Goal: Transaction & Acquisition: Purchase product/service

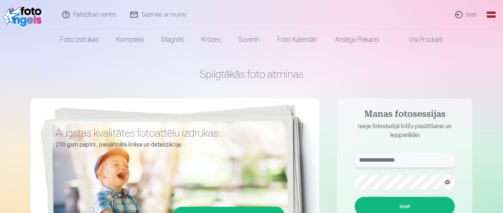
click at [357, 160] on input "text" at bounding box center [404, 160] width 100 height 15
type input "**********"
click at [398, 206] on button "Ieiet" at bounding box center [404, 206] width 100 height 19
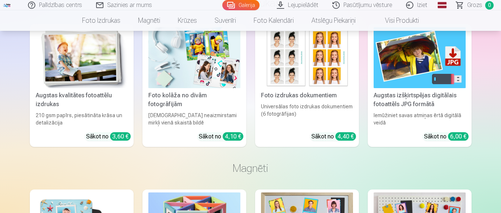
scroll to position [869, 0]
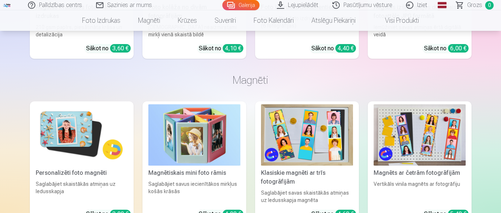
click at [78, 149] on img at bounding box center [82, 135] width 92 height 61
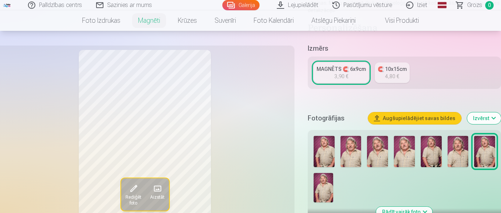
scroll to position [147, 0]
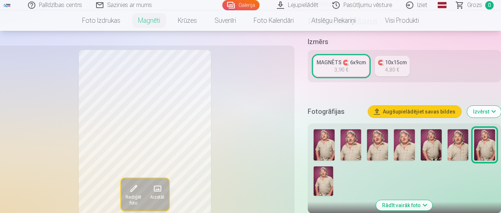
click at [326, 181] on img at bounding box center [324, 181] width 20 height 29
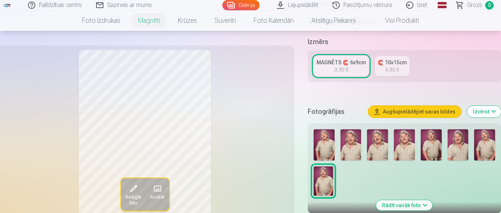
click at [325, 149] on img at bounding box center [324, 145] width 21 height 31
click at [428, 154] on img at bounding box center [431, 145] width 21 height 31
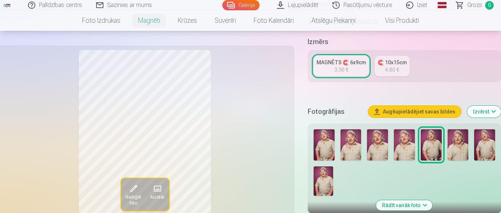
click at [346, 151] on img at bounding box center [350, 145] width 21 height 31
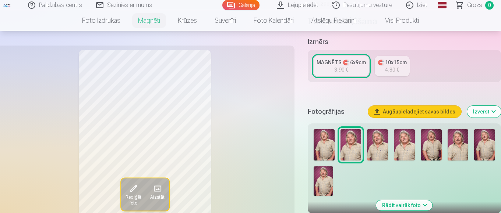
click at [376, 149] on img at bounding box center [377, 145] width 21 height 31
click at [403, 152] on img at bounding box center [404, 145] width 21 height 31
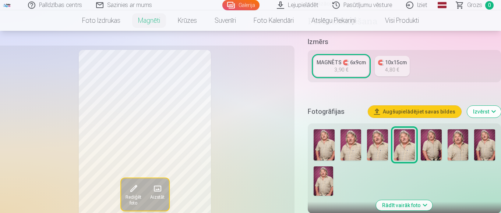
click at [428, 152] on img at bounding box center [431, 145] width 21 height 31
click at [323, 151] on img at bounding box center [324, 145] width 21 height 31
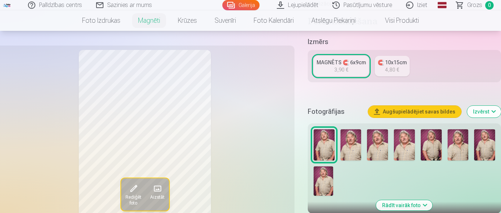
click at [345, 150] on img at bounding box center [350, 145] width 21 height 31
click at [375, 148] on img at bounding box center [377, 145] width 21 height 31
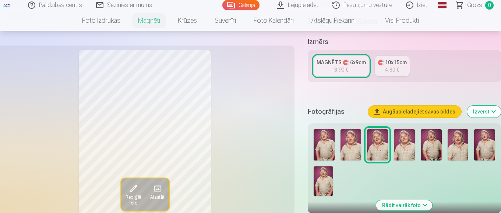
click at [409, 151] on img at bounding box center [404, 145] width 21 height 31
click at [383, 148] on img at bounding box center [377, 145] width 21 height 31
click at [399, 147] on img at bounding box center [404, 145] width 21 height 31
click at [425, 146] on img at bounding box center [431, 145] width 21 height 31
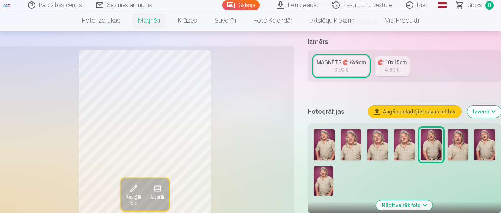
click at [454, 147] on img at bounding box center [458, 145] width 21 height 31
click at [487, 145] on img at bounding box center [484, 145] width 21 height 31
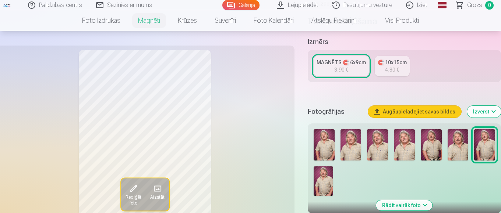
click at [320, 180] on img at bounding box center [324, 181] width 20 height 29
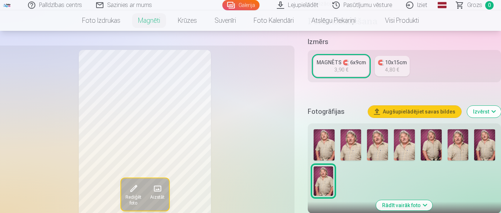
click at [322, 142] on img at bounding box center [324, 145] width 21 height 31
click at [320, 186] on img at bounding box center [324, 181] width 20 height 29
click at [321, 155] on img at bounding box center [324, 145] width 21 height 31
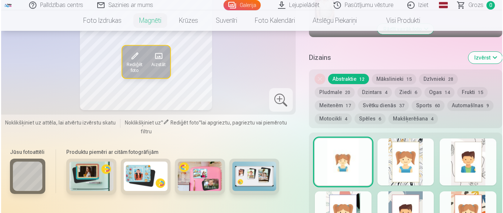
scroll to position [500, 0]
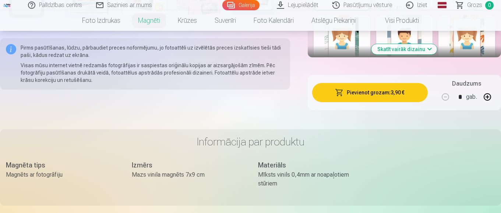
click at [378, 96] on button "Pievienot grozam : 3,90 €" at bounding box center [370, 92] width 116 height 19
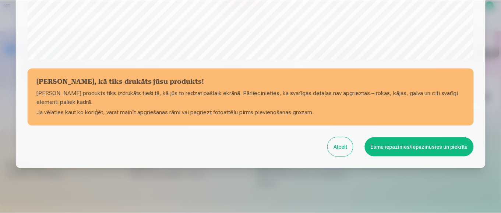
scroll to position [316, 0]
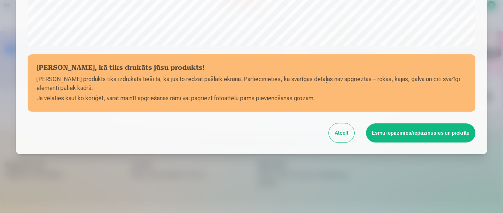
click at [409, 134] on button "Esmu iepazinies/iepazinusies un piekrītu" at bounding box center [420, 133] width 109 height 19
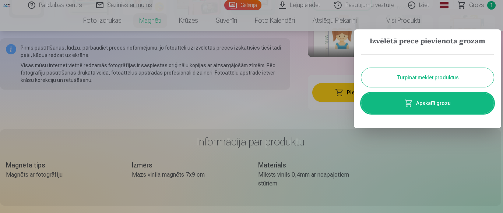
click at [433, 106] on link "Apskatīt grozu" at bounding box center [427, 103] width 132 height 21
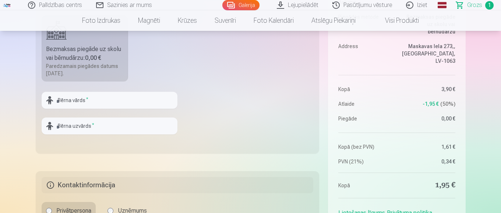
scroll to position [324, 0]
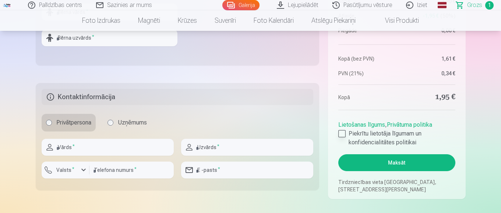
click at [342, 133] on div at bounding box center [341, 133] width 7 height 7
click at [389, 164] on button "Maksāt" at bounding box center [396, 163] width 117 height 17
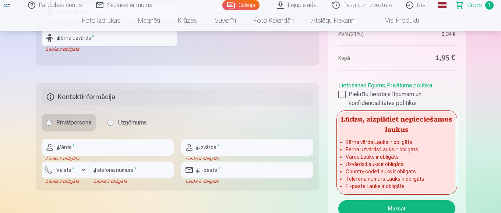
click at [390, 202] on button "Maksāt" at bounding box center [396, 209] width 117 height 17
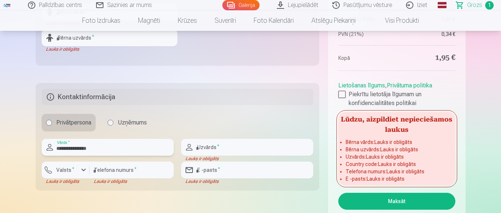
click at [80, 148] on input "**********" at bounding box center [108, 147] width 132 height 17
type input "******"
click at [219, 149] on input "text" at bounding box center [247, 147] width 132 height 17
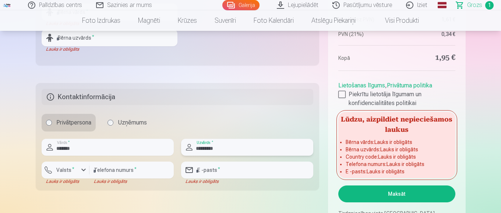
type input "*********"
click at [82, 171] on div "button" at bounding box center [83, 170] width 9 height 9
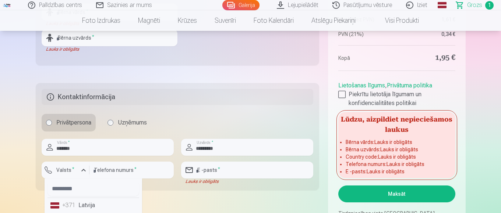
click at [74, 208] on div "+371" at bounding box center [69, 205] width 15 height 9
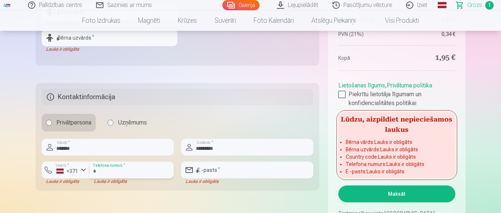
click at [131, 170] on input "number" at bounding box center [131, 170] width 84 height 17
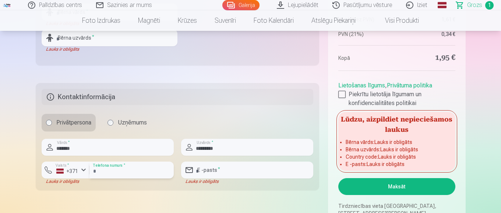
type input "********"
click at [219, 170] on input "email" at bounding box center [247, 170] width 132 height 17
type input "**********"
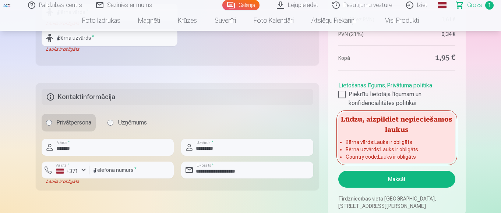
drag, startPoint x: 245, startPoint y: 204, endPoint x: 321, endPoint y: 193, distance: 76.9
click at [402, 173] on button "Maksāt" at bounding box center [396, 179] width 117 height 17
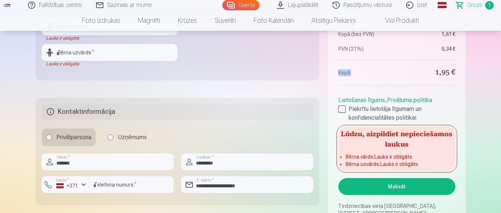
scroll to position [206, 0]
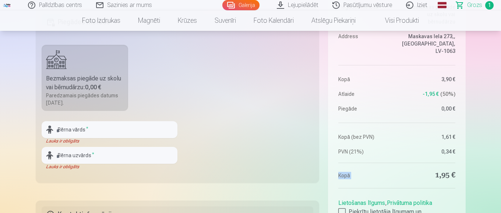
click at [112, 79] on div "Bezmaksas piegāde uz skolu vai bērnudārzu : 0,00 €" at bounding box center [85, 83] width 78 height 18
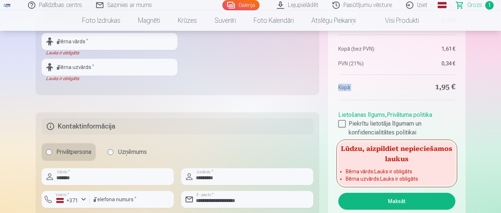
scroll to position [309, 0]
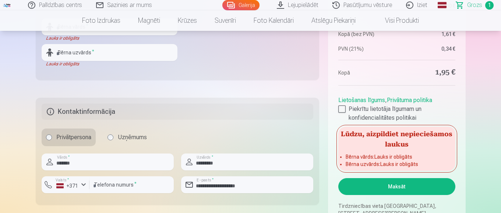
click at [440, 141] on h5 "Lūdzu, aizpildiet nepieciešamos laukus" at bounding box center [396, 139] width 117 height 24
click at [399, 178] on button "Maksāt" at bounding box center [396, 186] width 117 height 17
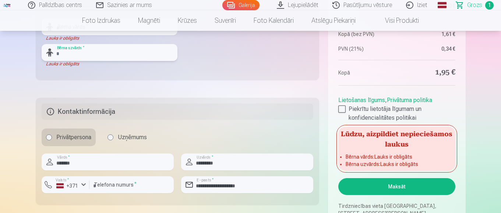
click at [57, 53] on input "text" at bounding box center [110, 52] width 136 height 17
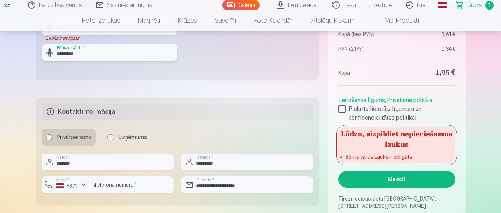
type input "*********"
click at [53, 32] on input "text" at bounding box center [110, 26] width 136 height 17
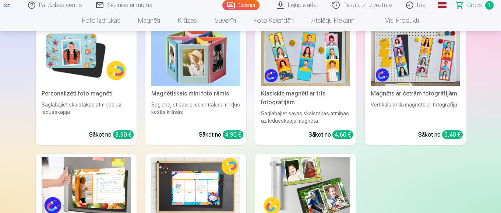
scroll to position [776, 0]
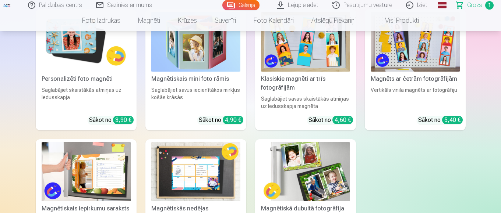
click at [111, 86] on div "Saglabājiet skaistākās atmiņas uz ledusskapja" at bounding box center [86, 98] width 95 height 24
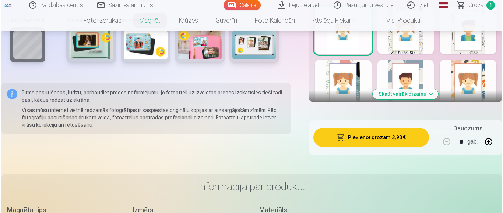
scroll to position [442, 0]
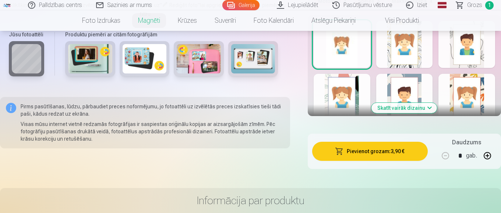
click at [379, 154] on button "Pievienot grozam : 3,90 €" at bounding box center [370, 151] width 116 height 19
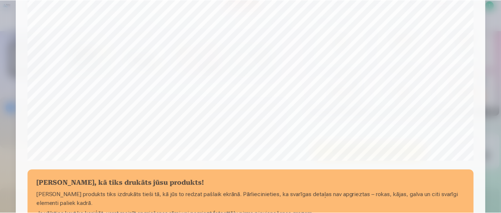
scroll to position [316, 0]
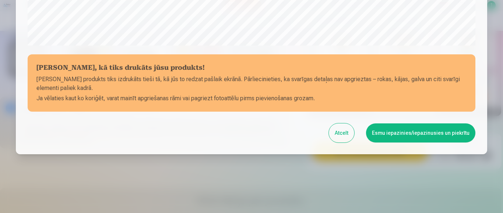
click at [402, 132] on button "Esmu iepazinies/iepazinusies un piekrītu" at bounding box center [420, 133] width 109 height 19
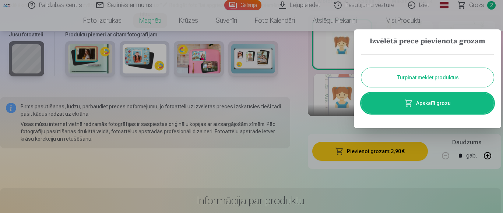
click at [429, 102] on link "Apskatīt grozu" at bounding box center [427, 103] width 132 height 21
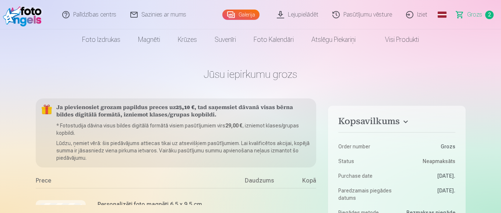
click at [473, 13] on span "Grozs" at bounding box center [474, 14] width 15 height 9
click at [488, 15] on span "2" at bounding box center [489, 15] width 8 height 8
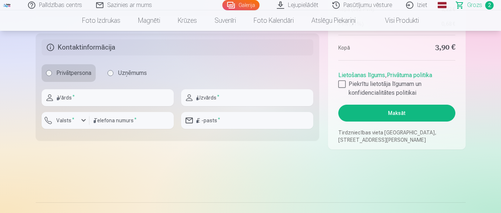
scroll to position [187, 0]
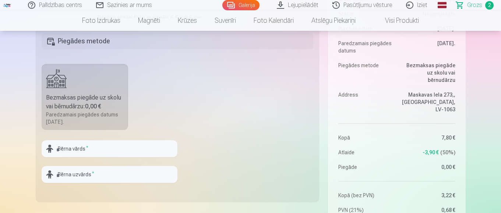
click at [475, 5] on span "Grozs" at bounding box center [474, 5] width 15 height 9
click at [475, 5] on link "Grozs 2" at bounding box center [475, 5] width 52 height 10
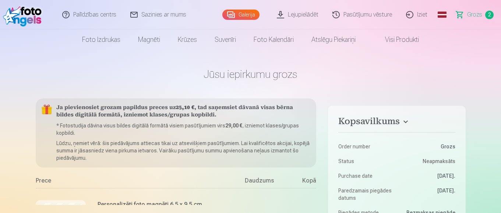
click at [475, 13] on span "Grozs" at bounding box center [474, 14] width 15 height 9
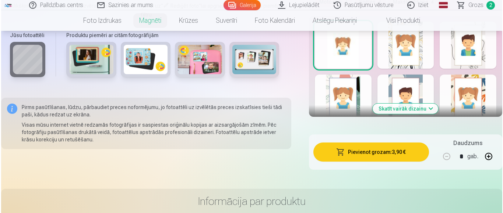
scroll to position [442, 0]
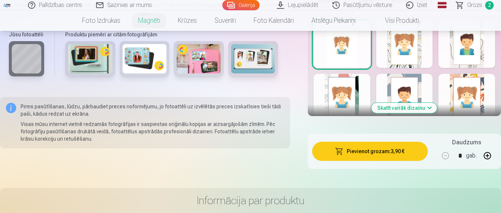
click at [460, 155] on div "* gab." at bounding box center [466, 156] width 60 height 18
click at [485, 157] on button "button" at bounding box center [487, 156] width 18 height 18
click at [444, 156] on button "button" at bounding box center [445, 156] width 18 height 18
type input "*"
click at [367, 152] on button "Pievienot grozam : 3,90 €" at bounding box center [370, 151] width 116 height 19
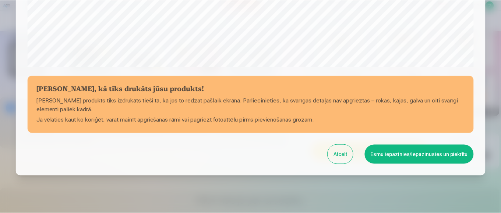
scroll to position [316, 0]
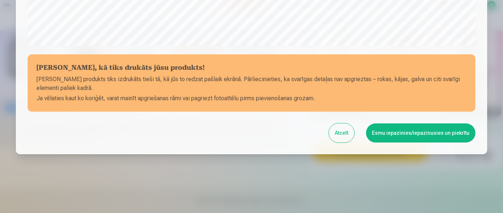
click at [385, 138] on button "Esmu iepazinies/iepazinusies un piekrītu" at bounding box center [420, 133] width 109 height 19
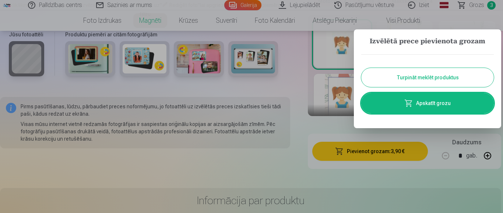
click at [422, 103] on link "Apskatīt grozu" at bounding box center [427, 103] width 132 height 21
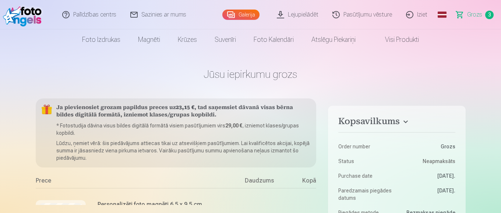
click at [489, 14] on span "3" at bounding box center [489, 15] width 8 height 8
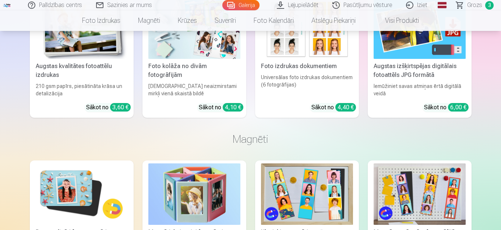
scroll to position [869, 0]
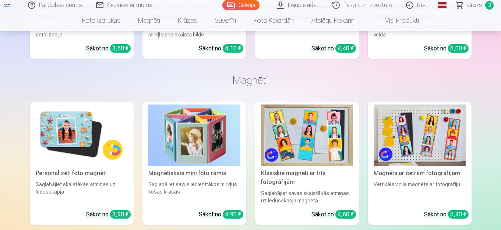
click at [80, 150] on img at bounding box center [82, 135] width 92 height 61
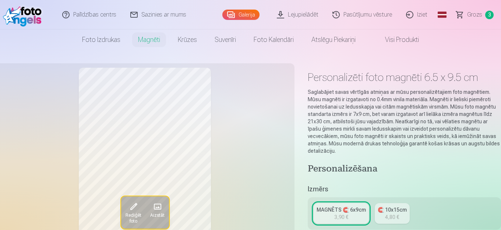
click at [372, 14] on span "3" at bounding box center [489, 15] width 8 height 8
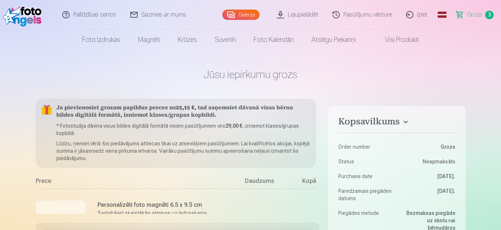
click at [372, 14] on span "3" at bounding box center [489, 15] width 8 height 8
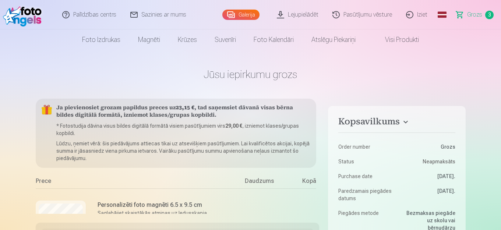
click at [372, 14] on span "3" at bounding box center [489, 15] width 8 height 8
click at [259, 183] on div "Daudzums" at bounding box center [258, 183] width 55 height 12
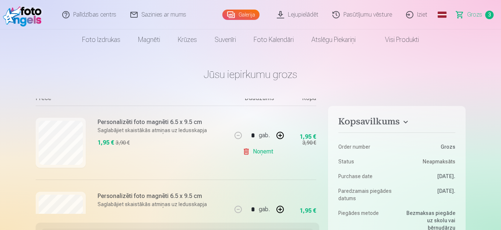
scroll to position [103, 0]
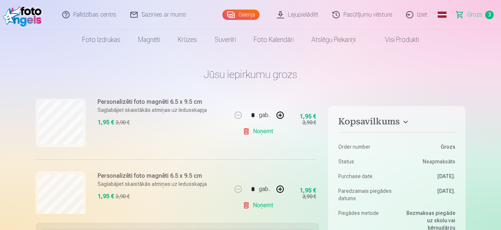
click at [244, 189] on link "Noņemt" at bounding box center [259, 205] width 33 height 15
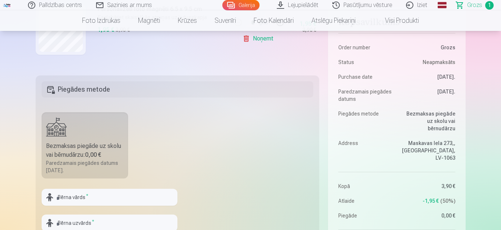
scroll to position [221, 0]
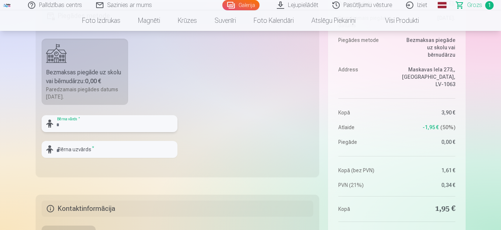
click at [56, 123] on input "text" at bounding box center [110, 123] width 136 height 17
type input "******"
click at [56, 150] on input "text" at bounding box center [110, 149] width 136 height 17
type input "*********"
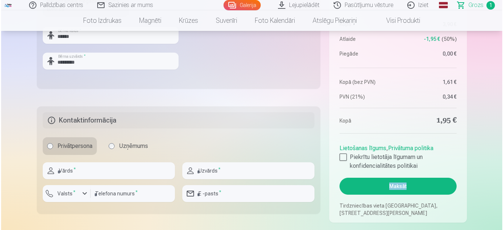
scroll to position [324, 0]
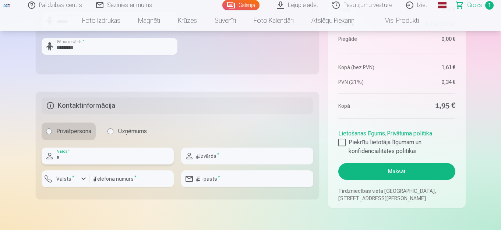
click at [57, 157] on input "text" at bounding box center [108, 156] width 132 height 17
type input "******"
click at [197, 155] on input "text" at bounding box center [247, 156] width 132 height 17
type input "*********"
click at [82, 179] on div "button" at bounding box center [83, 178] width 9 height 9
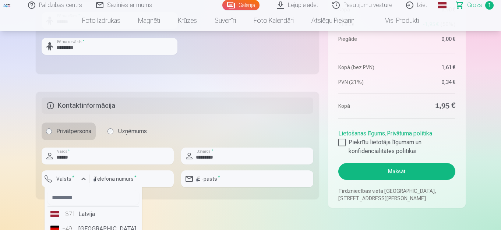
click at [86, 189] on li "+371 Latvija" at bounding box center [93, 214] width 92 height 15
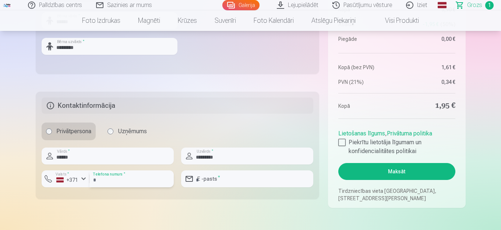
click at [92, 179] on input "number" at bounding box center [131, 178] width 84 height 17
type input "********"
click at [220, 178] on input "email" at bounding box center [247, 178] width 132 height 17
type input "**********"
click at [340, 142] on div at bounding box center [341, 142] width 7 height 7
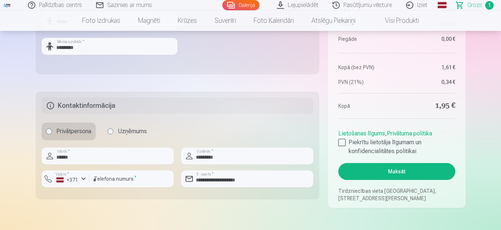
click at [372, 169] on button "Maksāt" at bounding box center [396, 171] width 117 height 17
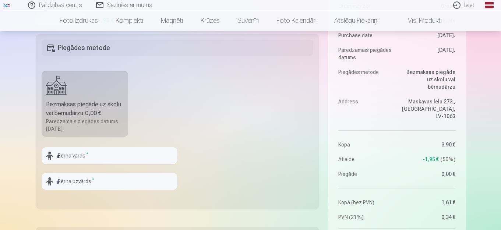
scroll to position [2526, 0]
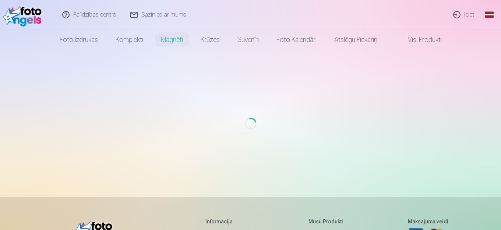
scroll to position [170, 0]
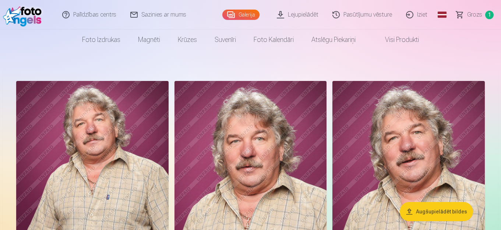
click at [474, 14] on span "Grozs" at bounding box center [474, 14] width 15 height 9
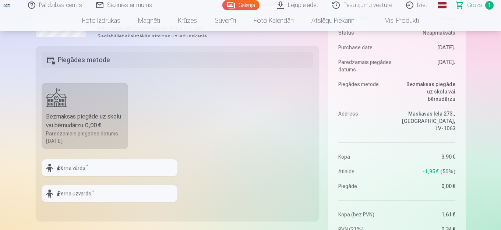
scroll to position [206, 0]
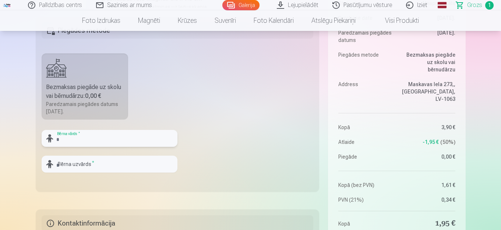
click at [57, 138] on input "text" at bounding box center [110, 138] width 136 height 17
type input "**********"
click at [56, 163] on input "text" at bounding box center [110, 164] width 136 height 17
type input "*********"
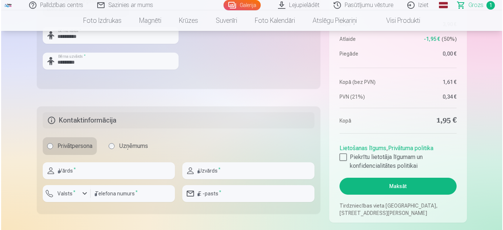
scroll to position [324, 0]
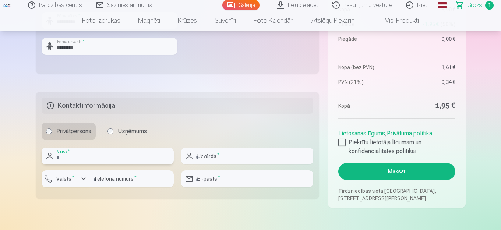
click at [57, 156] on input "text" at bounding box center [108, 156] width 132 height 17
type input "**********"
click at [196, 155] on input "text" at bounding box center [247, 156] width 132 height 17
type input "*********"
click at [82, 180] on div "button" at bounding box center [83, 178] width 9 height 9
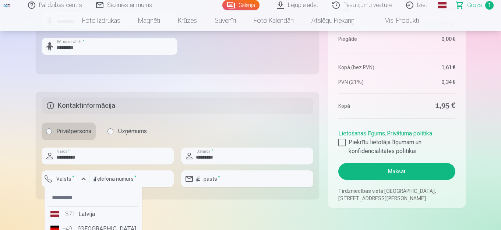
click at [85, 216] on li "+371 Latvija" at bounding box center [93, 214] width 92 height 15
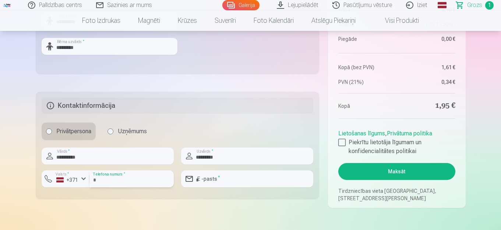
click at [93, 181] on input "number" at bounding box center [131, 178] width 84 height 17
type input "********"
click at [217, 183] on input "email" at bounding box center [247, 178] width 132 height 17
type input "**********"
click at [342, 141] on div at bounding box center [341, 142] width 7 height 7
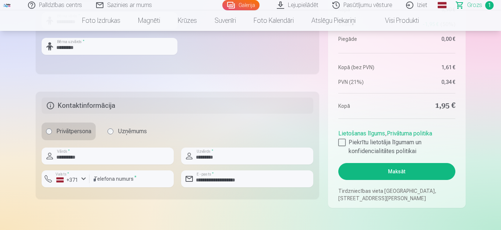
click at [400, 173] on button "Maksāt" at bounding box center [396, 171] width 117 height 17
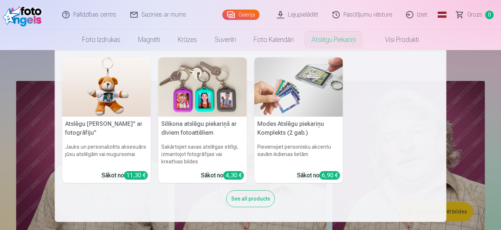
click at [337, 40] on link "Atslēgu piekariņi" at bounding box center [334, 39] width 62 height 21
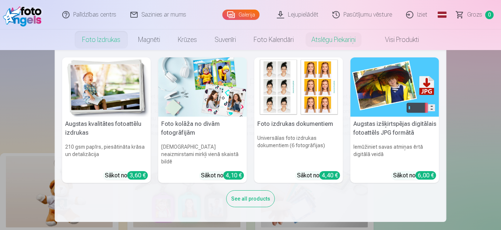
click at [468, 81] on nav "Augstas kvalitātes fotoattēlu izdrukas 210 gsm papīrs, piesātināta krāsa un det…" at bounding box center [250, 136] width 501 height 172
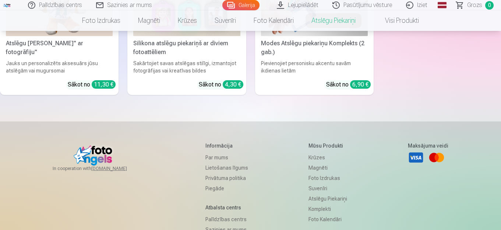
scroll to position [221, 0]
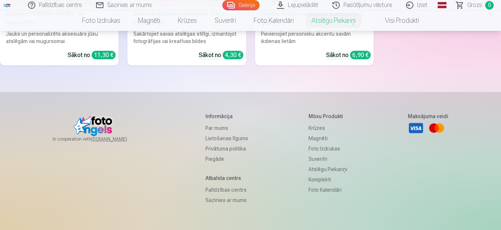
click at [360, 6] on link "Pasūtījumu vēsture" at bounding box center [363, 5] width 74 height 10
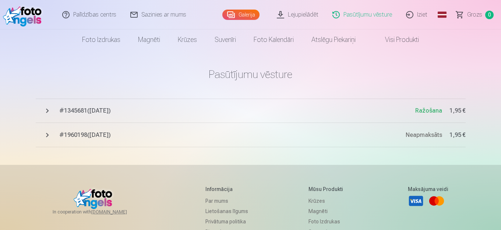
click at [159, 14] on link "Sazinies ar mums" at bounding box center [159, 14] width 70 height 29
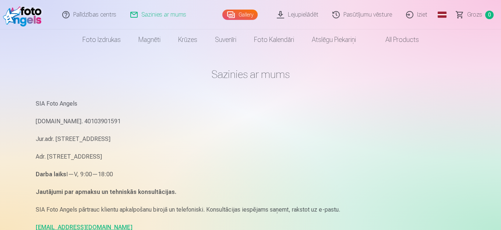
click at [305, 13] on link "Lejupielādēt" at bounding box center [298, 14] width 56 height 29
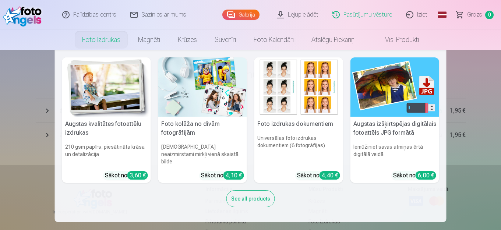
click at [105, 40] on link "Foto izdrukas" at bounding box center [101, 39] width 56 height 21
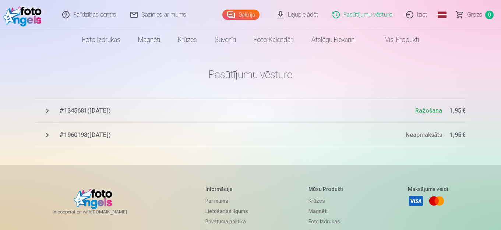
click at [105, 40] on link "Foto izdrukas" at bounding box center [101, 39] width 56 height 21
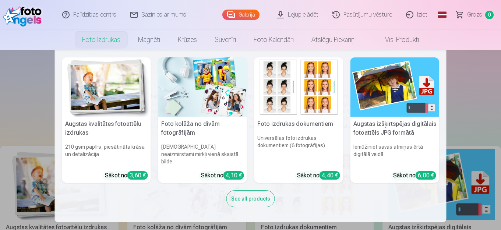
click at [105, 41] on link "Foto izdrukas" at bounding box center [101, 39] width 56 height 21
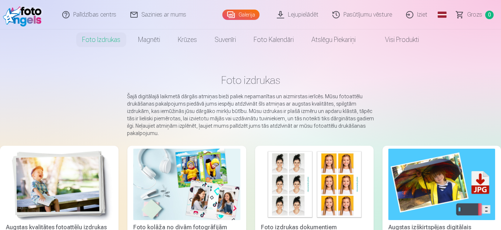
click at [105, 41] on link "Foto izdrukas" at bounding box center [101, 39] width 56 height 21
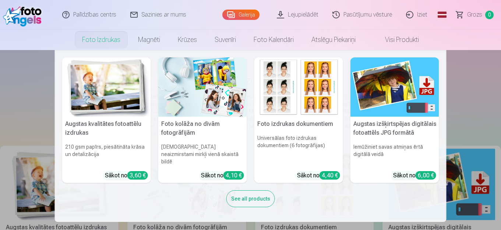
click at [105, 41] on link "Foto izdrukas" at bounding box center [101, 39] width 56 height 21
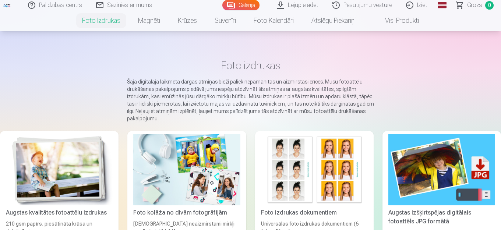
scroll to position [265, 0]
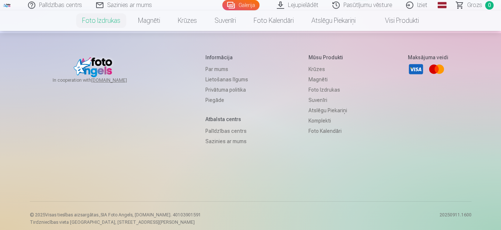
click at [211, 101] on link "Piegāde" at bounding box center [226, 100] width 43 height 10
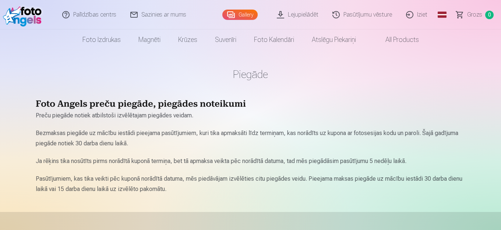
click at [239, 12] on link "Gallery" at bounding box center [239, 15] width 35 height 10
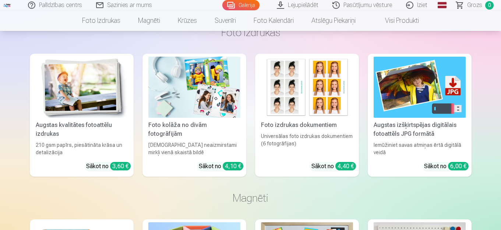
scroll to position [898, 0]
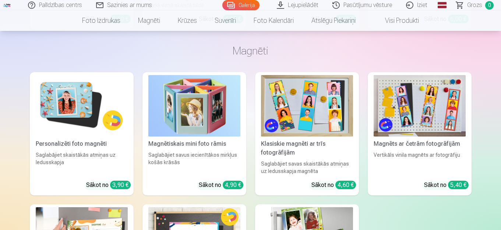
click at [99, 122] on img at bounding box center [82, 105] width 92 height 61
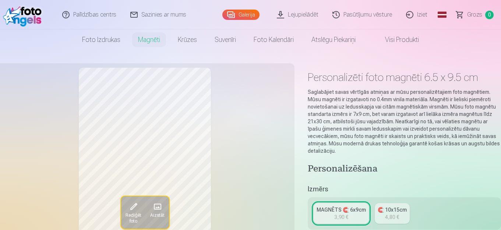
click at [146, 17] on link "Sazinies ar mums" at bounding box center [159, 14] width 70 height 29
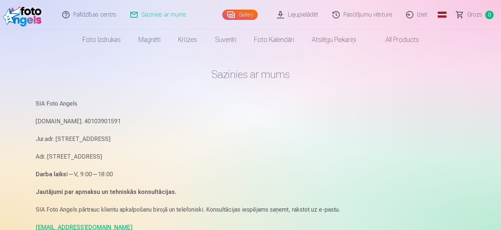
click at [418, 15] on link "Iziet" at bounding box center [416, 14] width 35 height 29
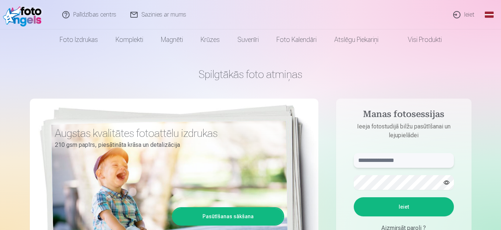
click at [356, 162] on input "text" at bounding box center [404, 160] width 100 height 15
type input "**********"
click at [397, 210] on button "Ieiet" at bounding box center [404, 206] width 100 height 19
